Goal: Task Accomplishment & Management: Manage account settings

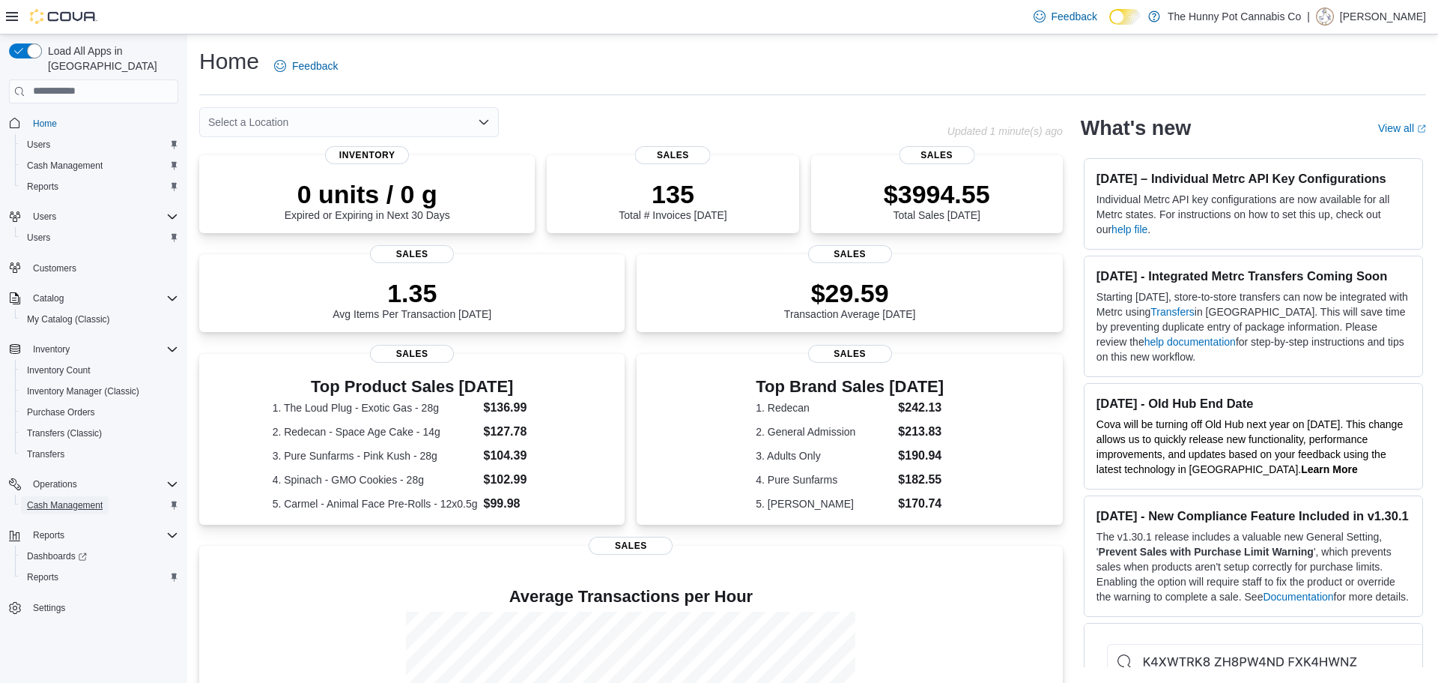
click at [107, 496] on link "Cash Management" at bounding box center [65, 505] width 88 height 18
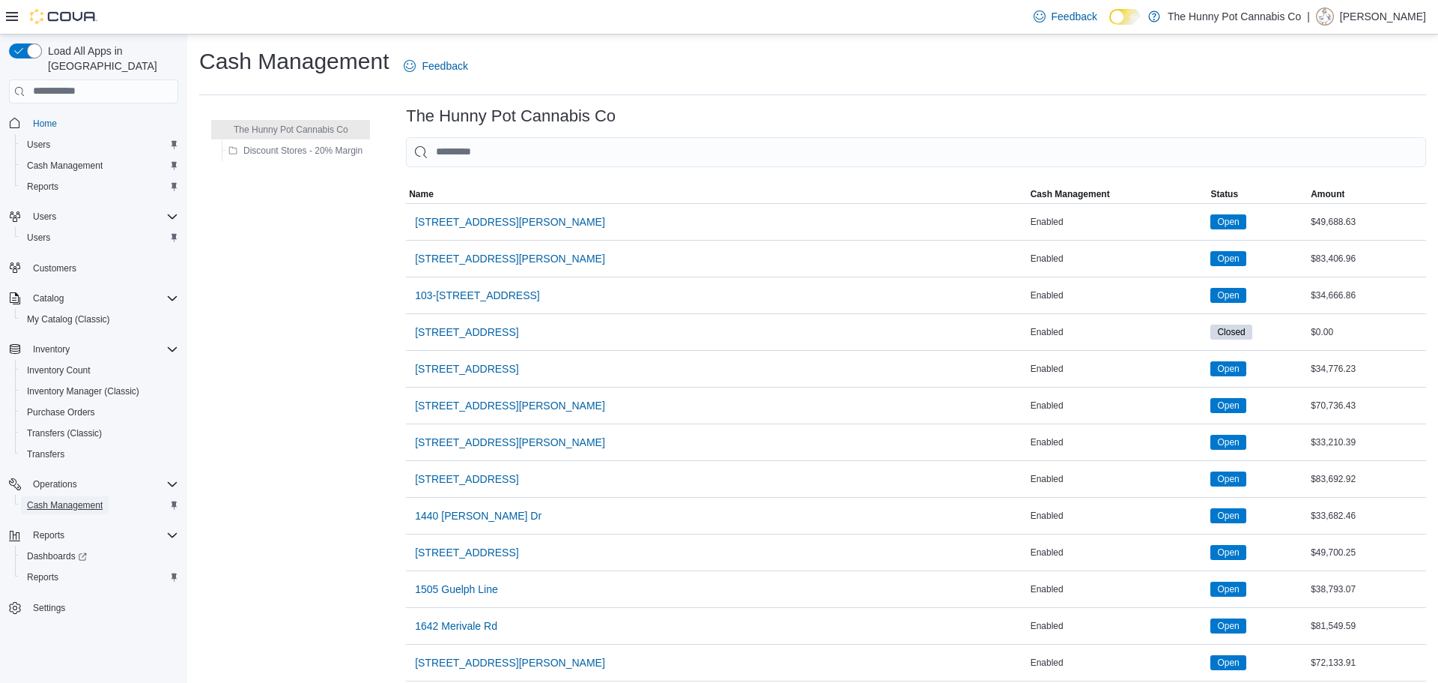
scroll to position [1038, 0]
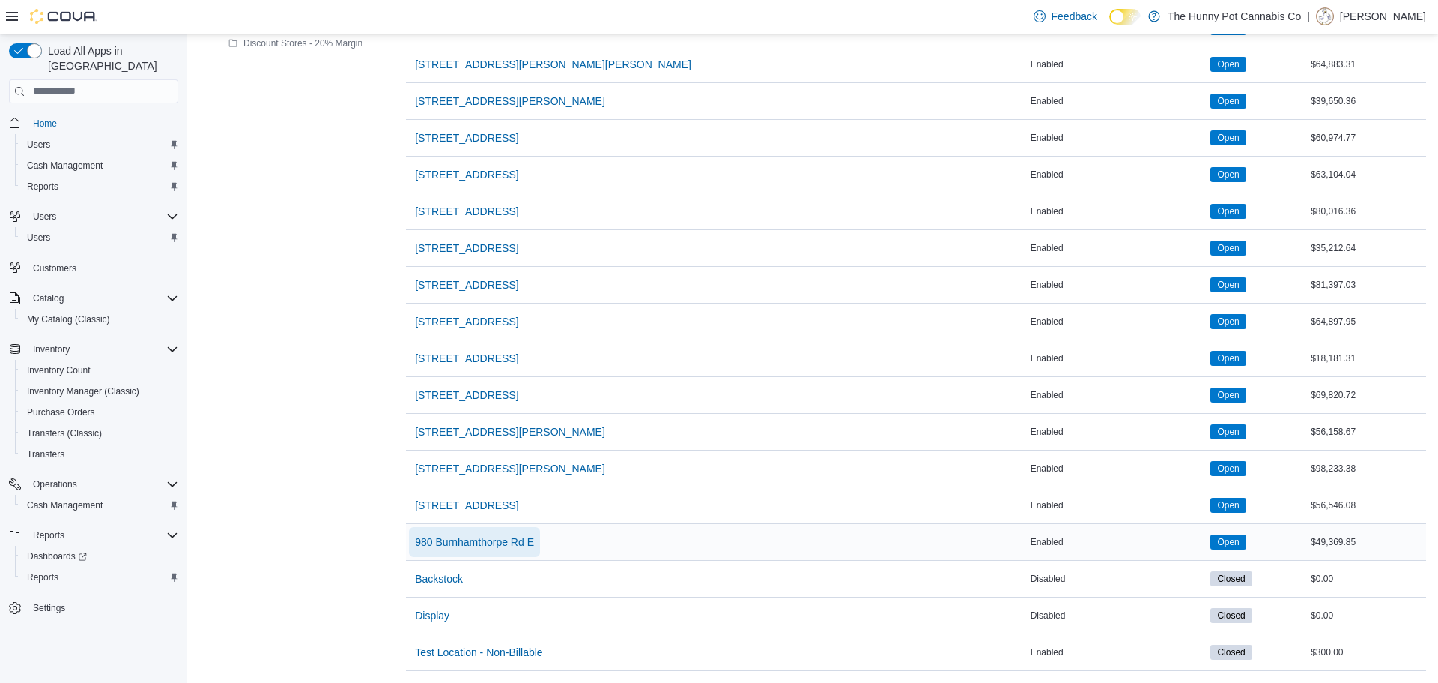
click at [518, 534] on span "980 Burnhamthorpe Rd E" at bounding box center [474, 541] width 119 height 15
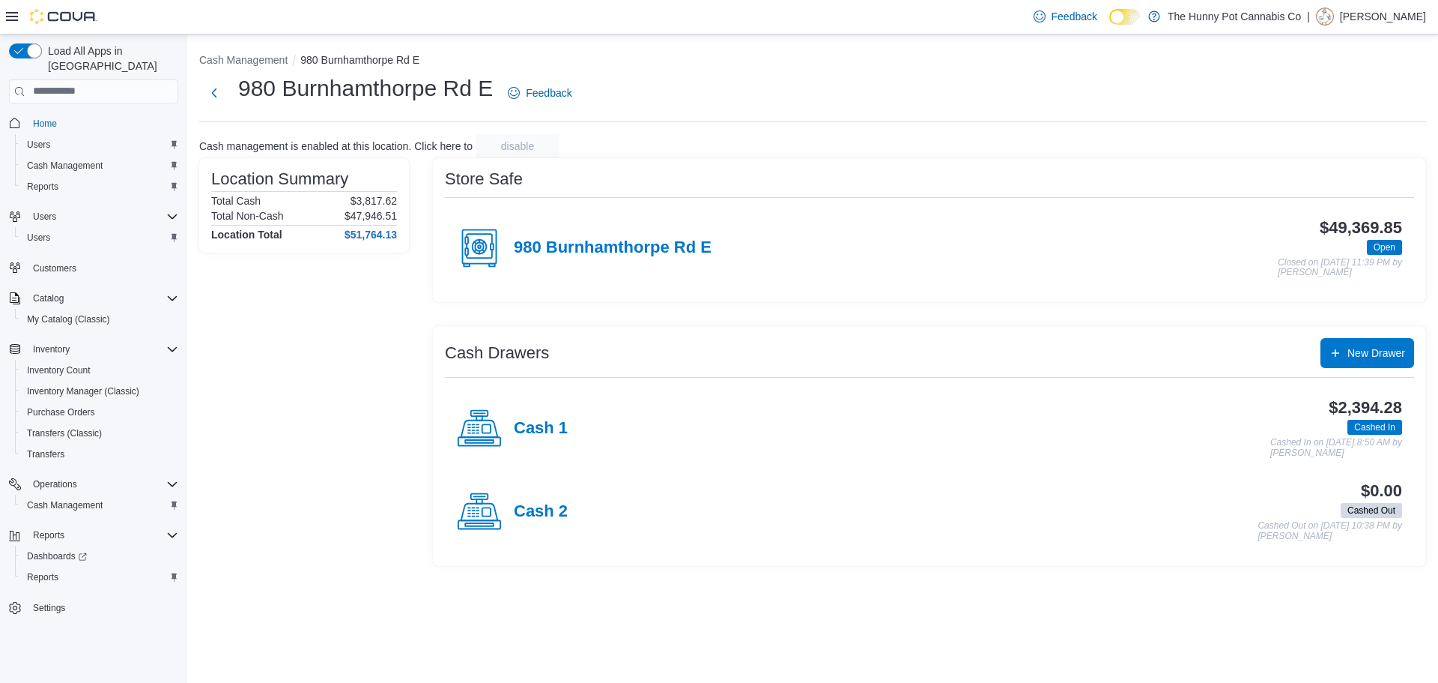
click at [533, 411] on div "Cash 1" at bounding box center [512, 428] width 111 height 45
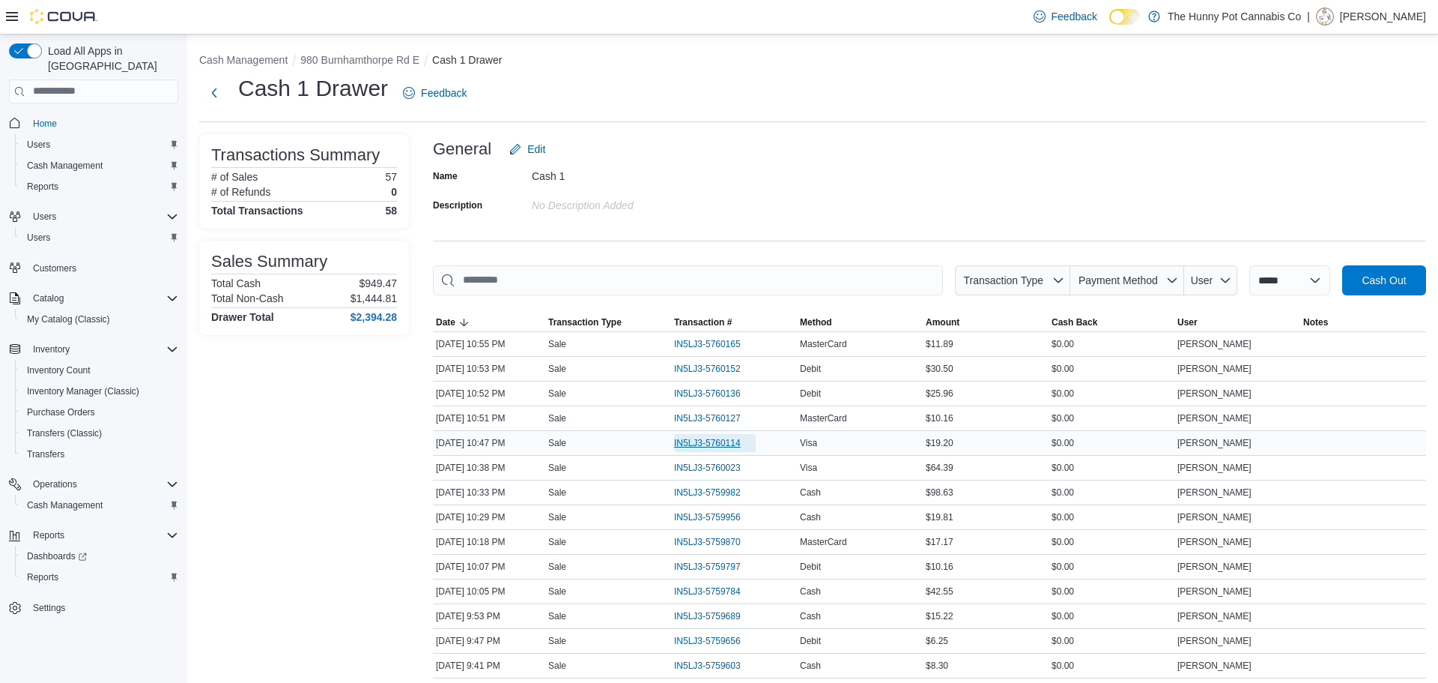
click at [727, 443] on span "IN5LJ3-5760114" at bounding box center [707, 443] width 67 height 12
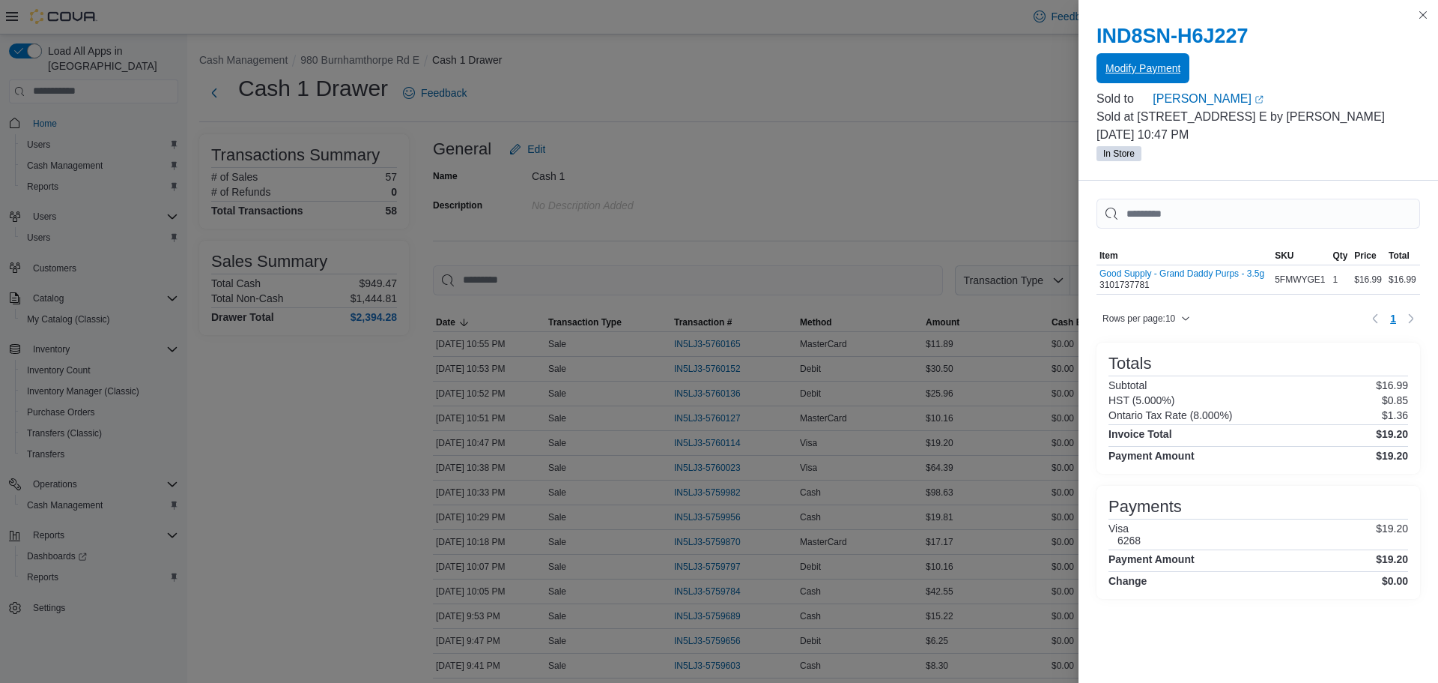
click at [1136, 61] on span "Modify Payment" at bounding box center [1143, 68] width 75 height 15
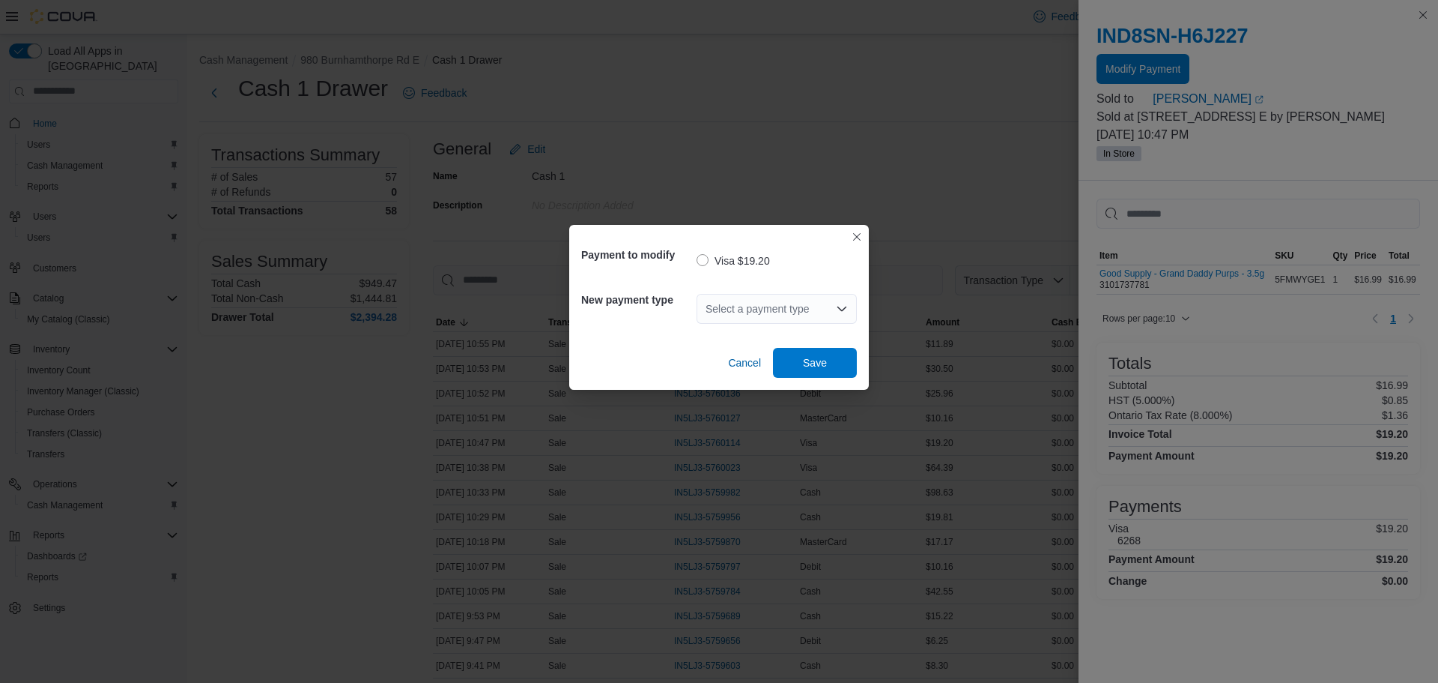
click at [793, 312] on div "Select a payment type" at bounding box center [777, 309] width 160 height 30
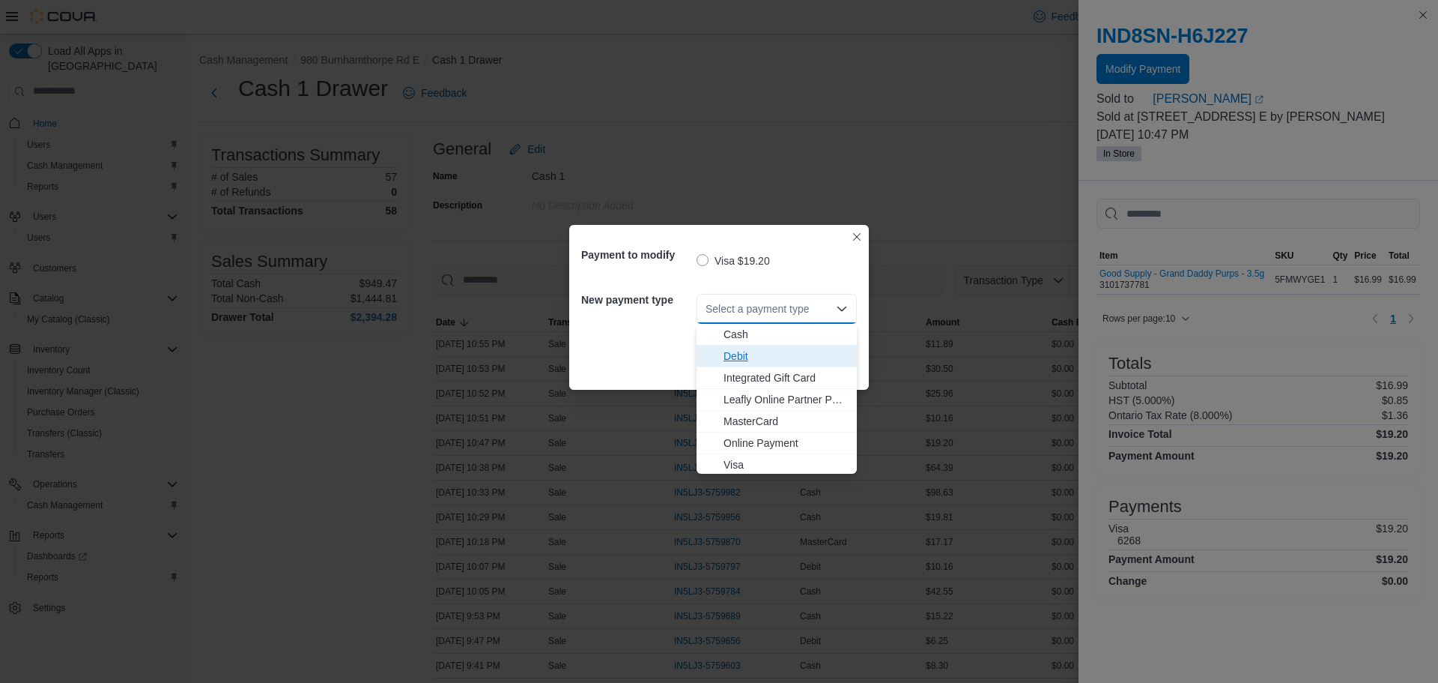
click at [793, 349] on span "Debit" at bounding box center [786, 355] width 124 height 15
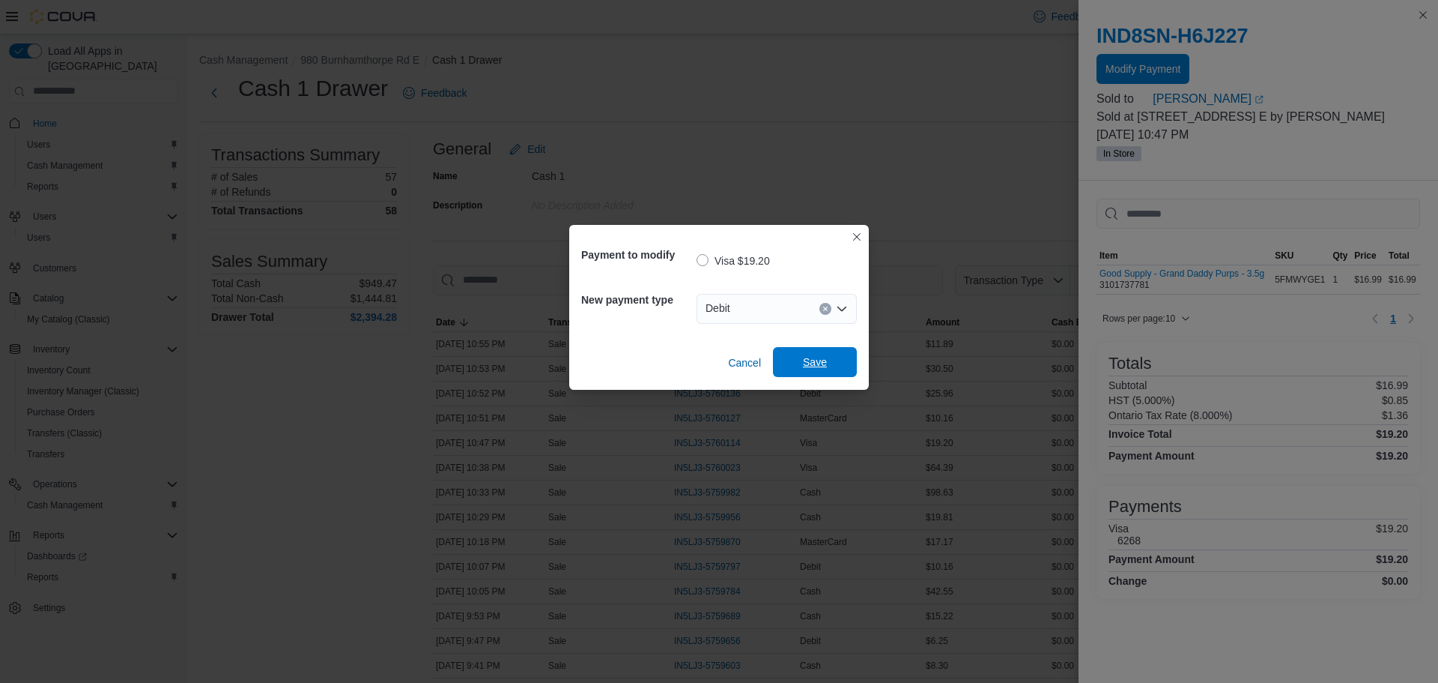
click at [804, 354] on span "Save" at bounding box center [815, 362] width 66 height 30
